Goal: Information Seeking & Learning: Find specific fact

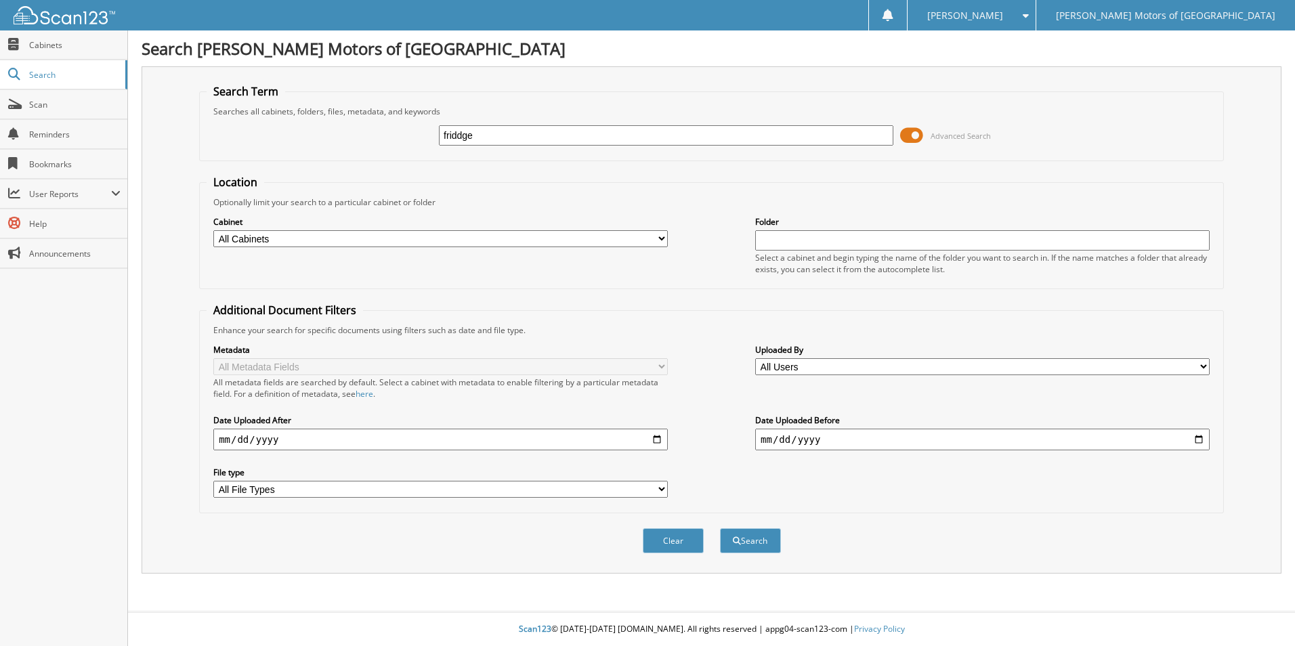
type input "friddge"
click at [720, 528] on button "Search" at bounding box center [750, 540] width 61 height 25
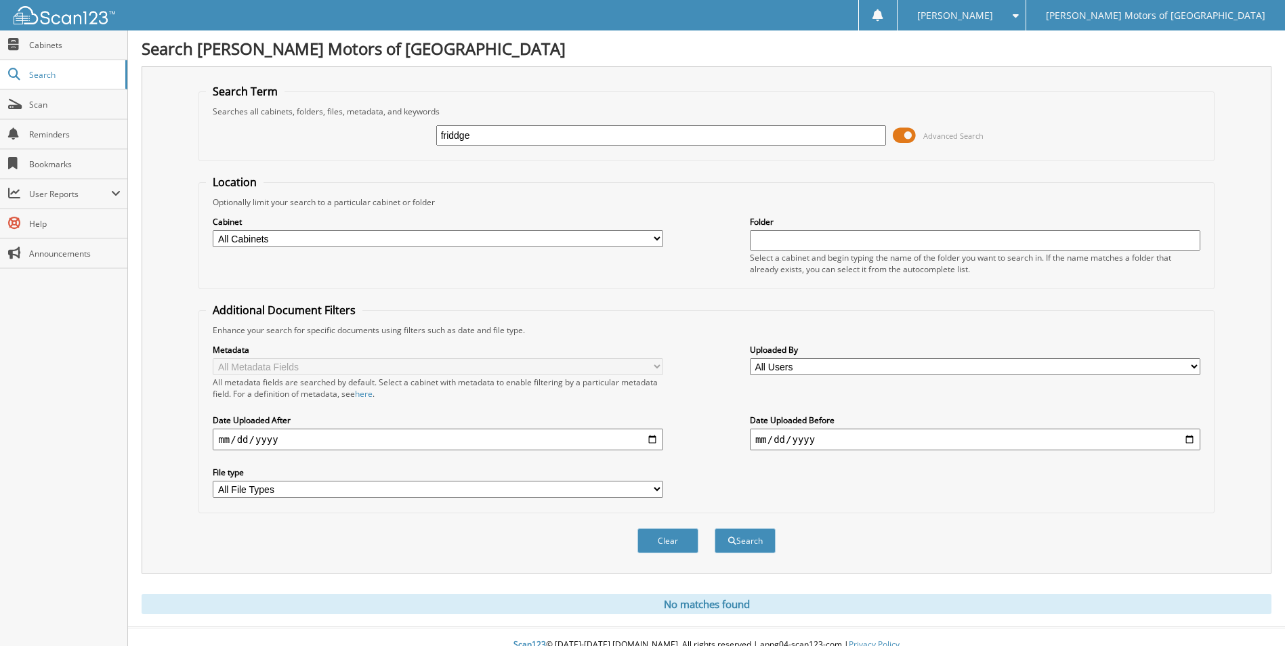
click at [453, 146] on html "[PERSON_NAME] Settings Logout [PERSON_NAME] Motors of [GEOGRAPHIC_DATA] Close C…" at bounding box center [642, 331] width 1285 height 662
type input "f"
type input "frige"
click at [715, 528] on button "Search" at bounding box center [745, 540] width 61 height 25
drag, startPoint x: 469, startPoint y: 139, endPoint x: 429, endPoint y: 144, distance: 39.7
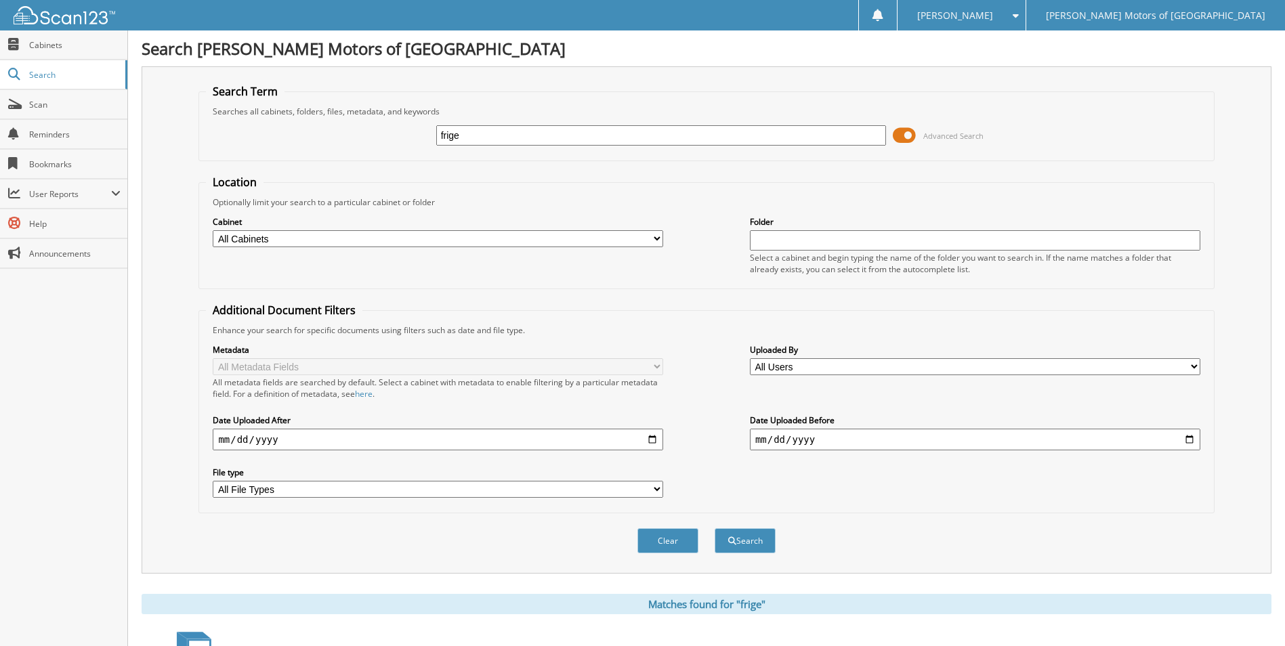
click at [429, 144] on div "frige Advanced Search" at bounding box center [706, 135] width 1000 height 37
type input "mini"
click at [715, 528] on button "Search" at bounding box center [745, 540] width 61 height 25
